Goal: Book appointment/travel/reservation

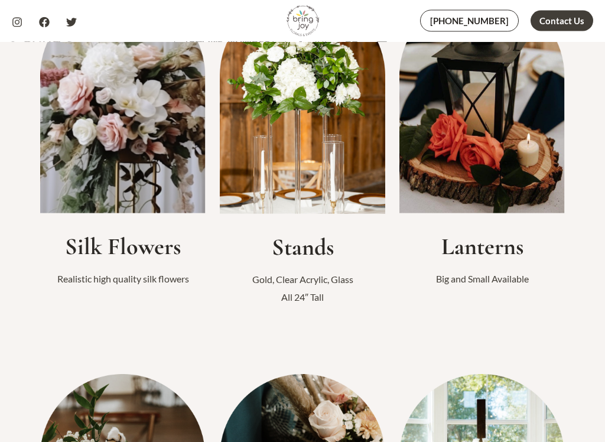
scroll to position [402, 0]
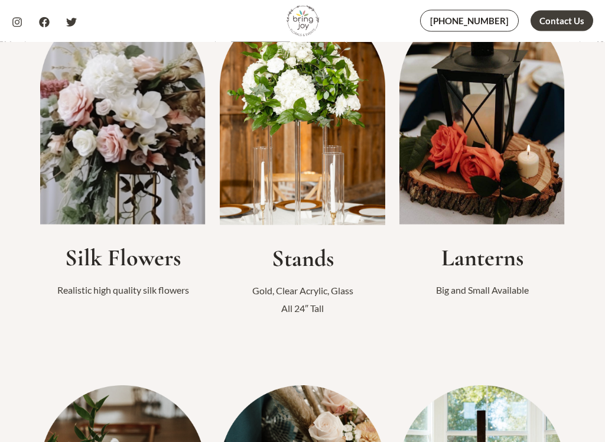
click at [145, 178] on img at bounding box center [122, 115] width 165 height 220
click at [132, 261] on h2 "Silk Flowers" at bounding box center [122, 258] width 165 height 28
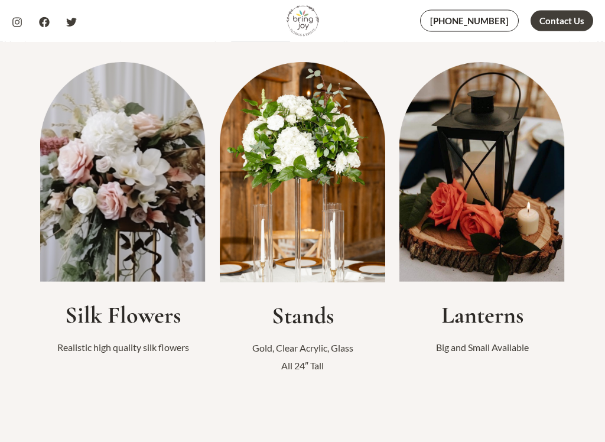
scroll to position [295, 0]
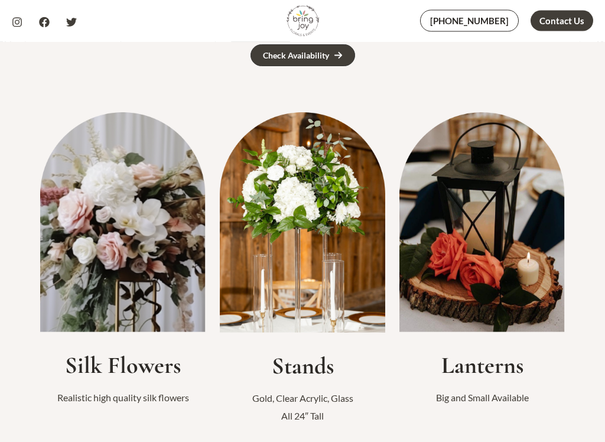
click at [157, 269] on img at bounding box center [122, 223] width 165 height 220
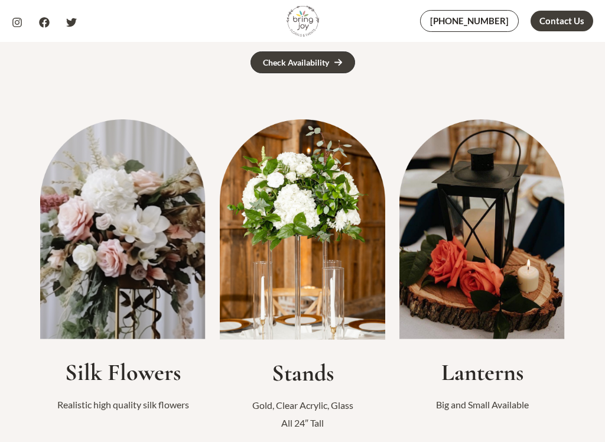
scroll to position [310, 0]
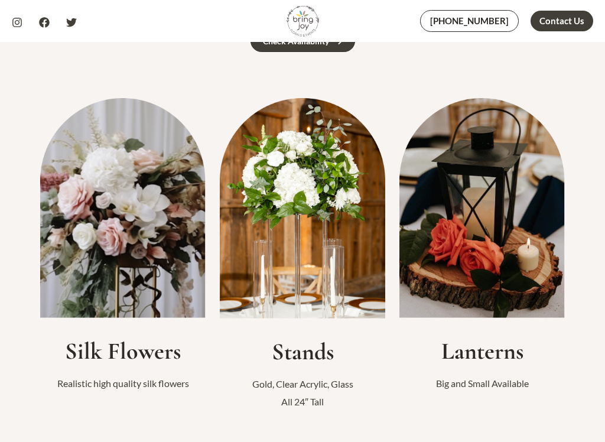
click at [149, 350] on h2 "Silk Flowers" at bounding box center [122, 351] width 165 height 28
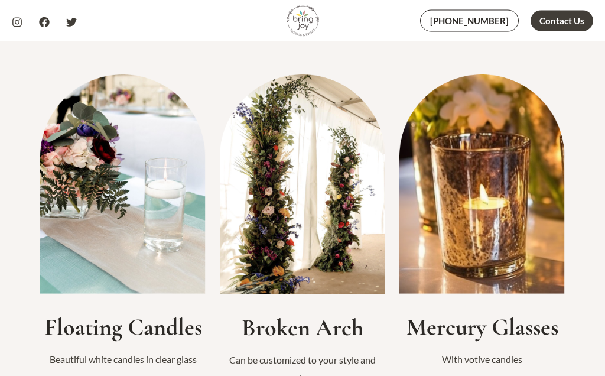
scroll to position [1095, 0]
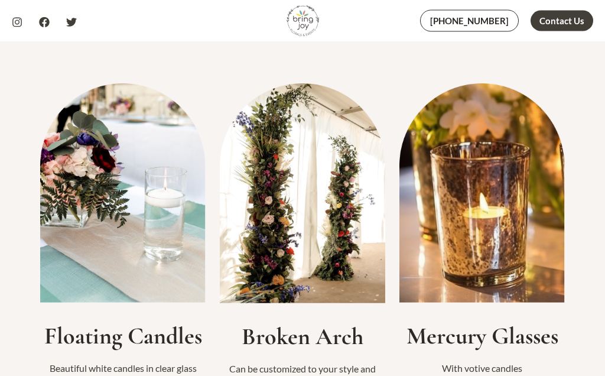
click at [333, 246] on img at bounding box center [302, 194] width 165 height 220
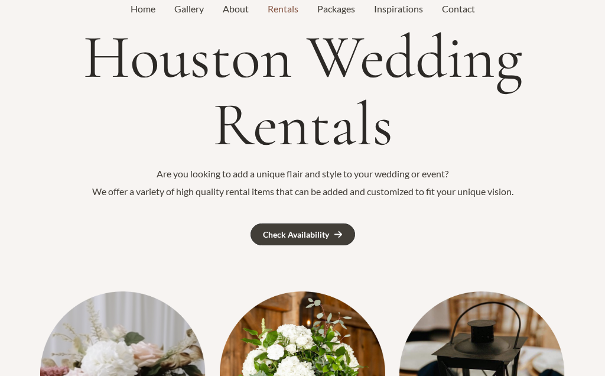
scroll to position [0, 0]
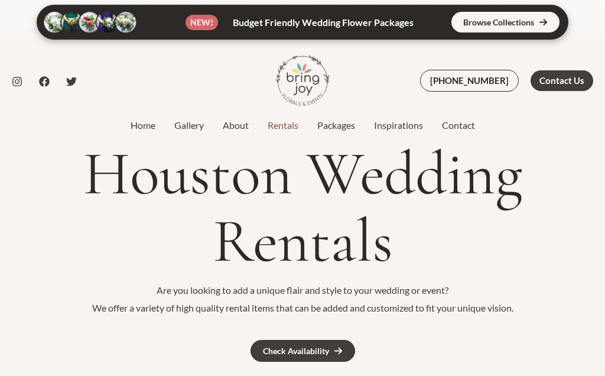
click at [287, 124] on link "Rentals" at bounding box center [283, 125] width 50 height 14
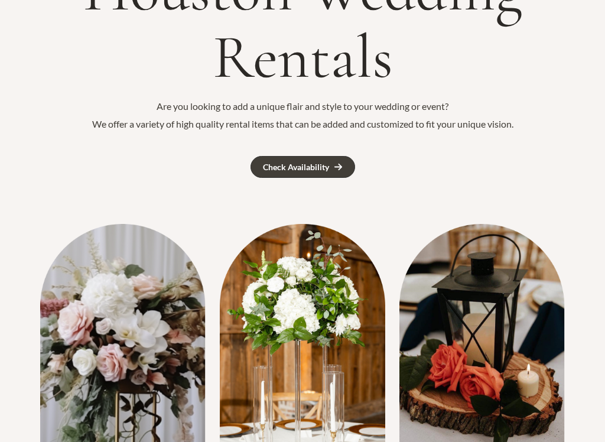
scroll to position [184, 0]
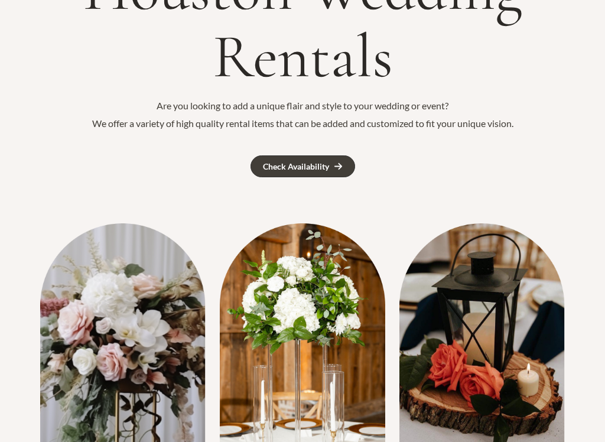
click at [310, 170] on link "Check Availability" at bounding box center [303, 166] width 105 height 22
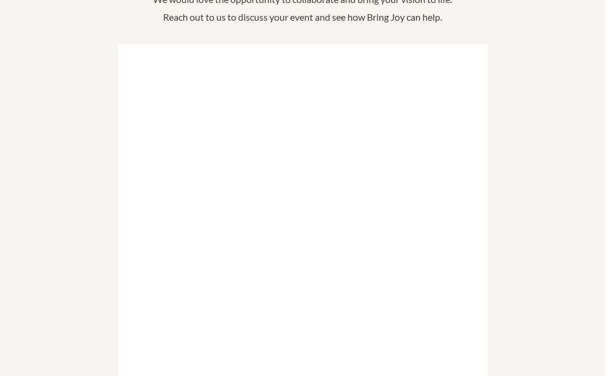
scroll to position [191, 0]
